Goal: Check status

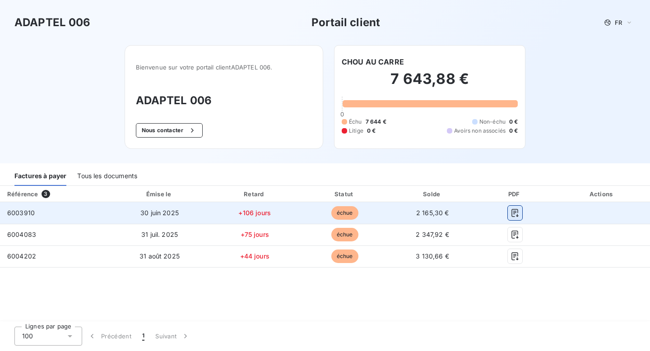
click at [515, 217] on icon "button" at bounding box center [514, 213] width 9 height 9
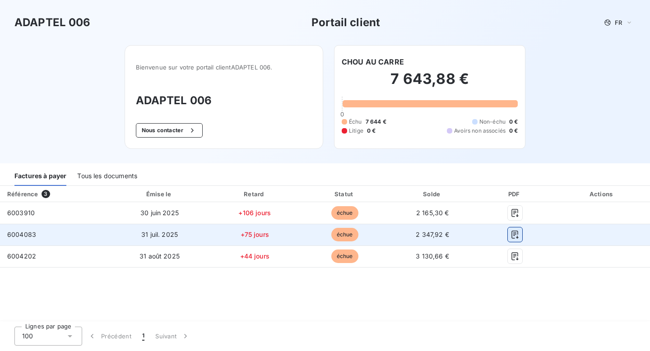
click at [516, 234] on icon "button" at bounding box center [514, 234] width 9 height 9
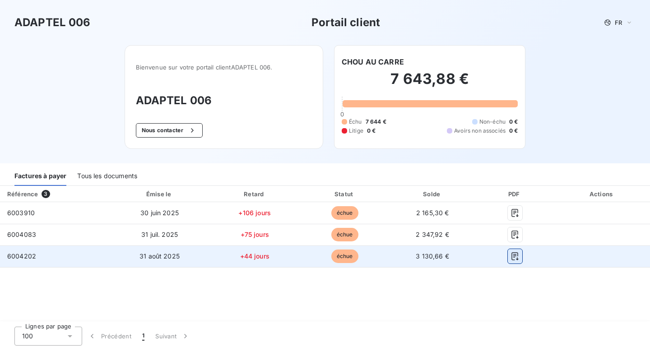
click at [515, 256] on icon "button" at bounding box center [514, 256] width 9 height 9
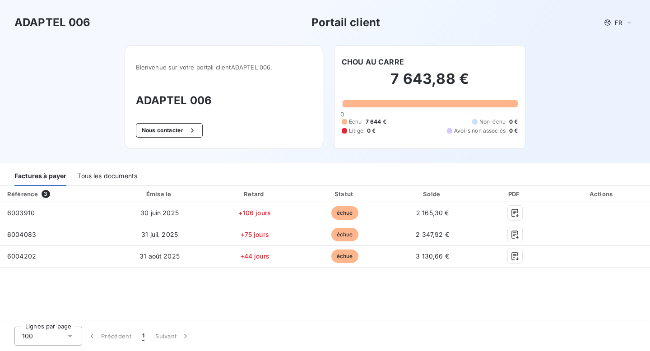
click at [278, 286] on div "Référence 3 Émise le Retard Statut Solde PDF Actions 6003910 [DATE] +106 jours …" at bounding box center [325, 254] width 650 height 136
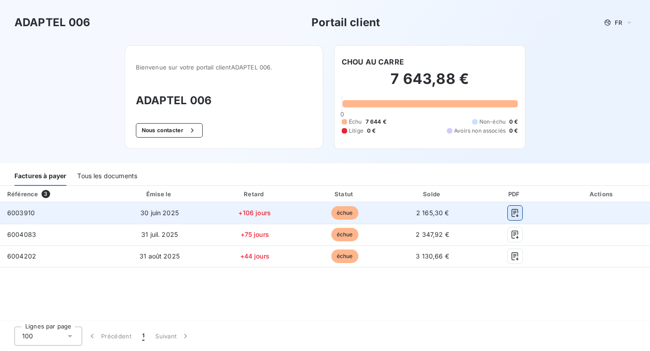
click at [514, 210] on icon "button" at bounding box center [514, 213] width 9 height 9
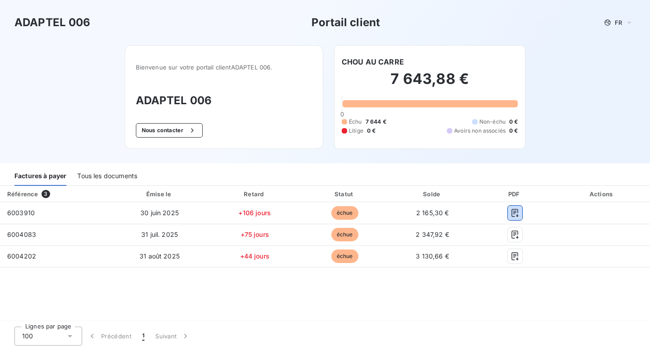
click at [97, 176] on div "Tous les documents" at bounding box center [107, 176] width 60 height 19
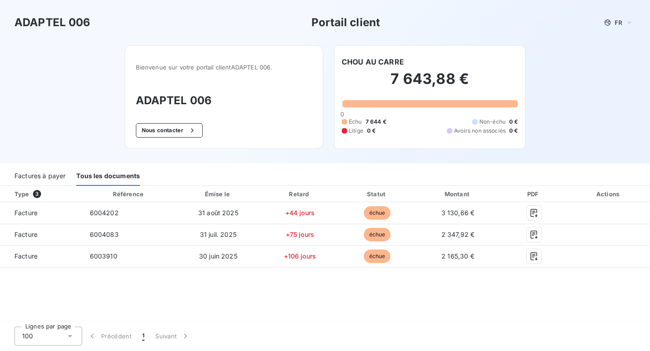
click at [42, 178] on div "Factures à payer" at bounding box center [39, 176] width 51 height 19
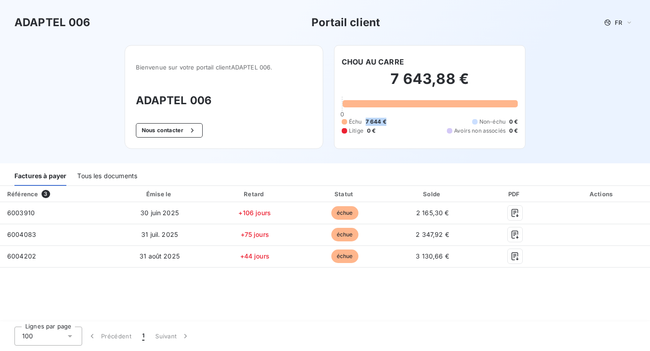
drag, startPoint x: 366, startPoint y: 120, endPoint x: 391, endPoint y: 123, distance: 25.5
click at [391, 123] on div "Échu 7 644 € Non-échu 0 € Litige 0 € Avoirs non associés 0 €" at bounding box center [430, 126] width 176 height 17
click at [293, 278] on div "Référence 3 Émise le Retard Statut Solde PDF Actions 6003910 [DATE] +106 jours …" at bounding box center [325, 254] width 650 height 136
click at [36, 13] on div "ADAPTEL 006 Portail client FR" at bounding box center [325, 22] width 650 height 45
